Goal: Information Seeking & Learning: Learn about a topic

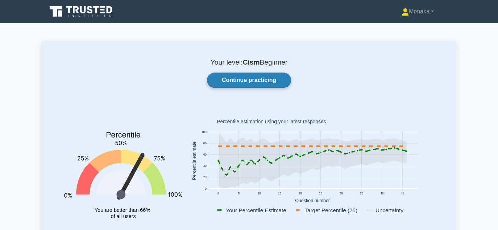
click at [250, 83] on link "Continue practicing" at bounding box center [249, 79] width 84 height 15
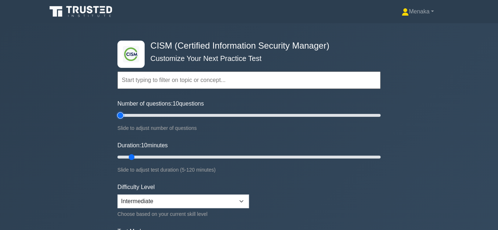
type input "5"
click at [122, 114] on input "Number of questions: 10 questions" at bounding box center [248, 115] width 263 height 9
type input "5"
click at [125, 154] on input "Duration: 5 minutes" at bounding box center [248, 157] width 263 height 9
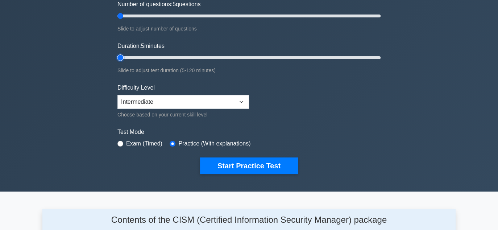
scroll to position [109, 0]
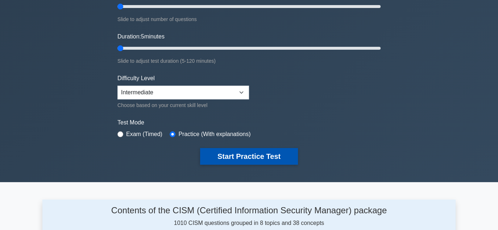
click at [251, 155] on button "Start Practice Test" at bounding box center [249, 156] width 98 height 17
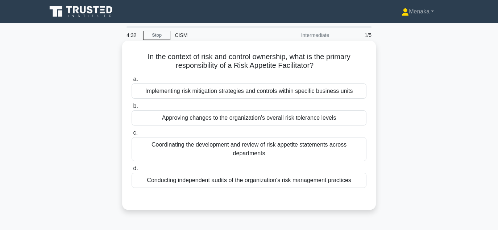
click at [254, 149] on div "Coordinating the development and review of risk appetite statements across depa…" at bounding box center [249, 149] width 235 height 24
click at [132, 135] on input "c. Coordinating the development and review of risk appetite statements across d…" at bounding box center [132, 132] width 0 height 5
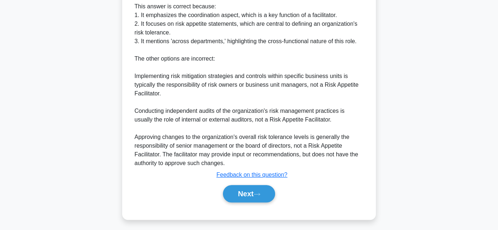
scroll to position [260, 0]
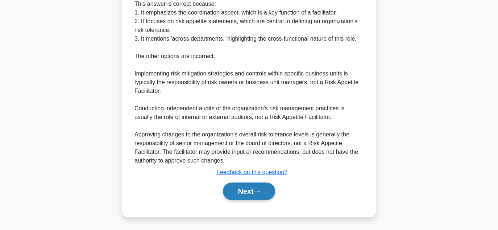
click at [246, 191] on button "Next" at bounding box center [249, 190] width 52 height 17
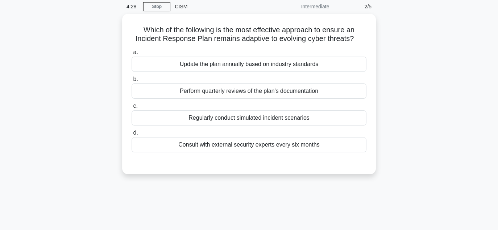
scroll to position [17, 0]
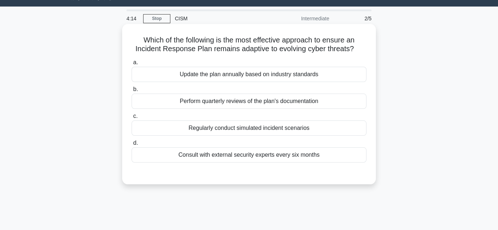
click at [284, 130] on div "Regularly conduct simulated incident scenarios" at bounding box center [249, 127] width 235 height 15
click at [132, 118] on input "c. Regularly conduct simulated incident scenarios" at bounding box center [132, 116] width 0 height 5
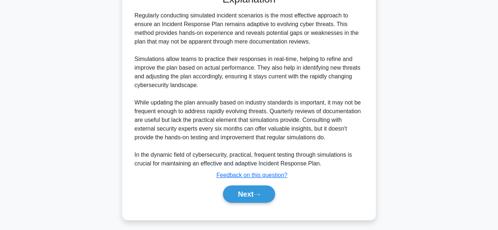
scroll to position [199, 0]
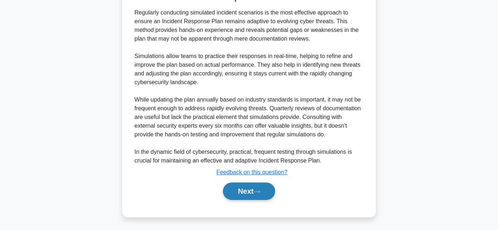
click at [247, 187] on button "Next" at bounding box center [249, 190] width 52 height 17
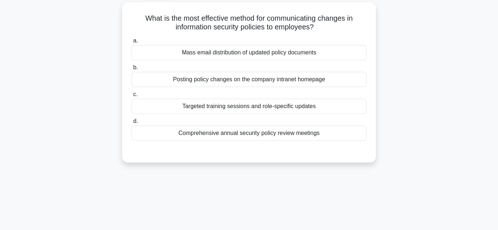
scroll to position [17, 0]
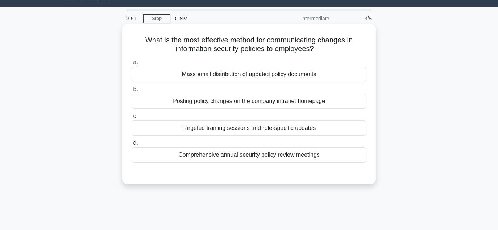
click at [284, 129] on div "Targeted training sessions and role-specific updates" at bounding box center [249, 127] width 235 height 15
click at [132, 118] on input "c. Targeted training sessions and role-specific updates" at bounding box center [132, 116] width 0 height 5
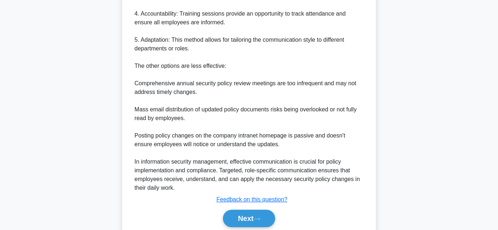
scroll to position [338, 0]
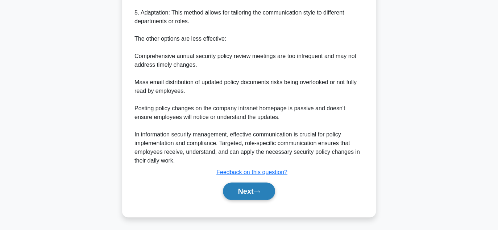
click at [248, 190] on button "Next" at bounding box center [249, 190] width 52 height 17
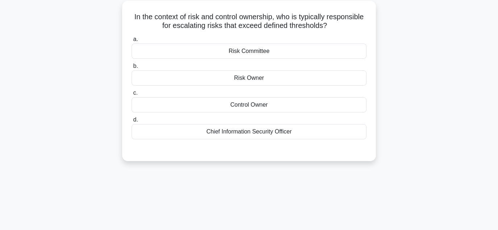
scroll to position [0, 0]
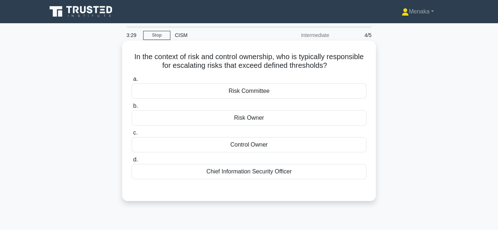
click at [251, 118] on div "Risk Owner" at bounding box center [249, 117] width 235 height 15
click at [132, 108] on input "b. Risk Owner" at bounding box center [132, 106] width 0 height 5
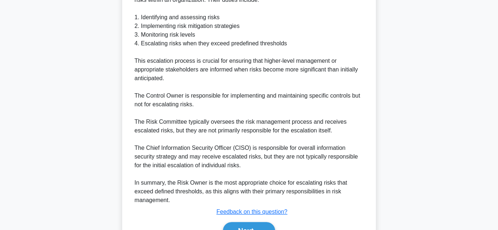
scroll to position [286, 0]
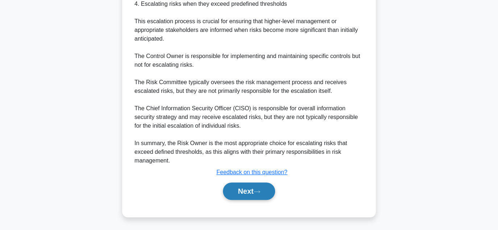
click at [260, 191] on icon at bounding box center [257, 191] width 7 height 4
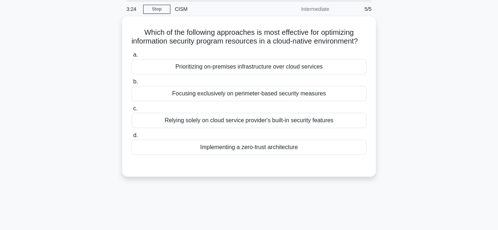
scroll to position [0, 0]
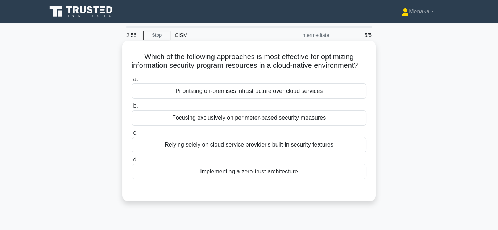
click at [268, 179] on div "Implementing a zero-trust architecture" at bounding box center [249, 171] width 235 height 15
click at [132, 162] on input "d. Implementing a zero-trust architecture" at bounding box center [132, 159] width 0 height 5
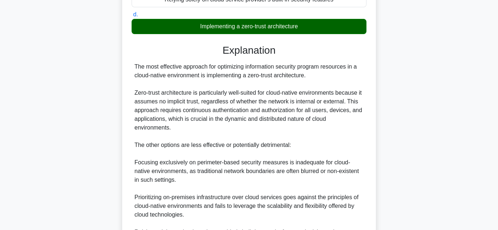
scroll to position [286, 0]
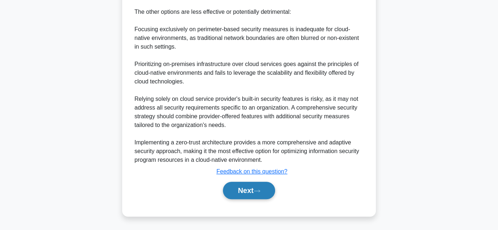
click at [250, 188] on button "Next" at bounding box center [249, 190] width 52 height 17
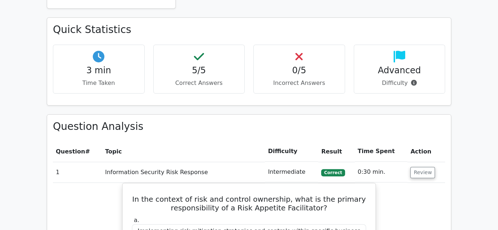
scroll to position [217, 0]
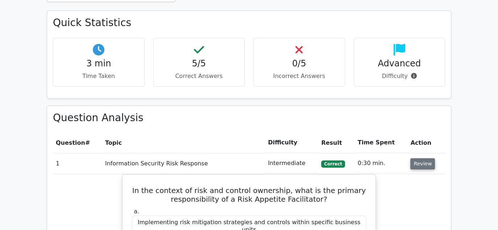
click at [417, 166] on button "Review" at bounding box center [422, 163] width 25 height 11
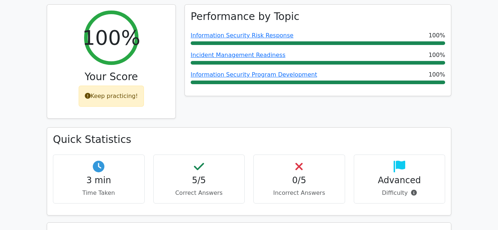
scroll to position [109, 0]
